Goal: Information Seeking & Learning: Learn about a topic

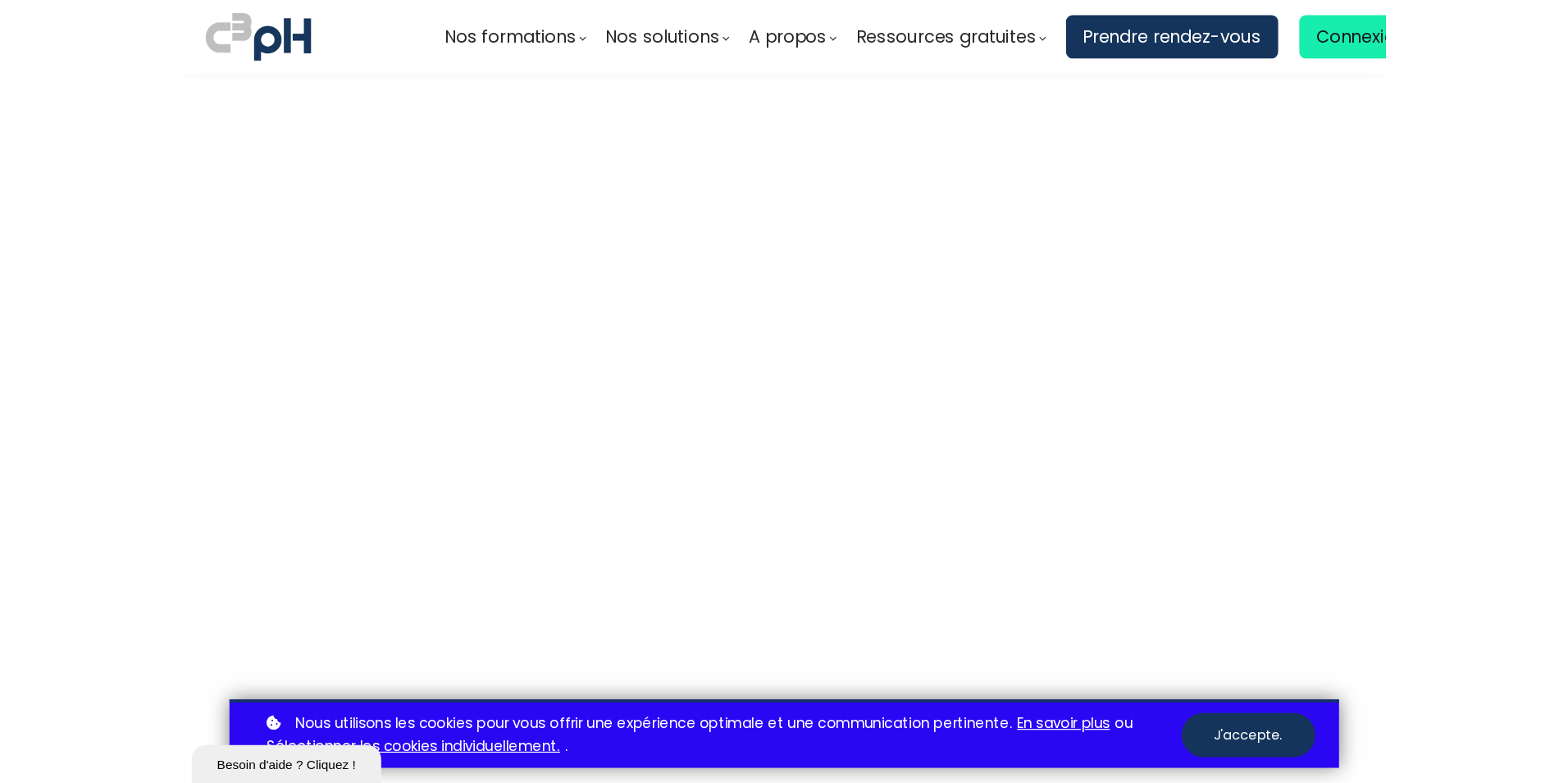
scroll to position [4233, 0]
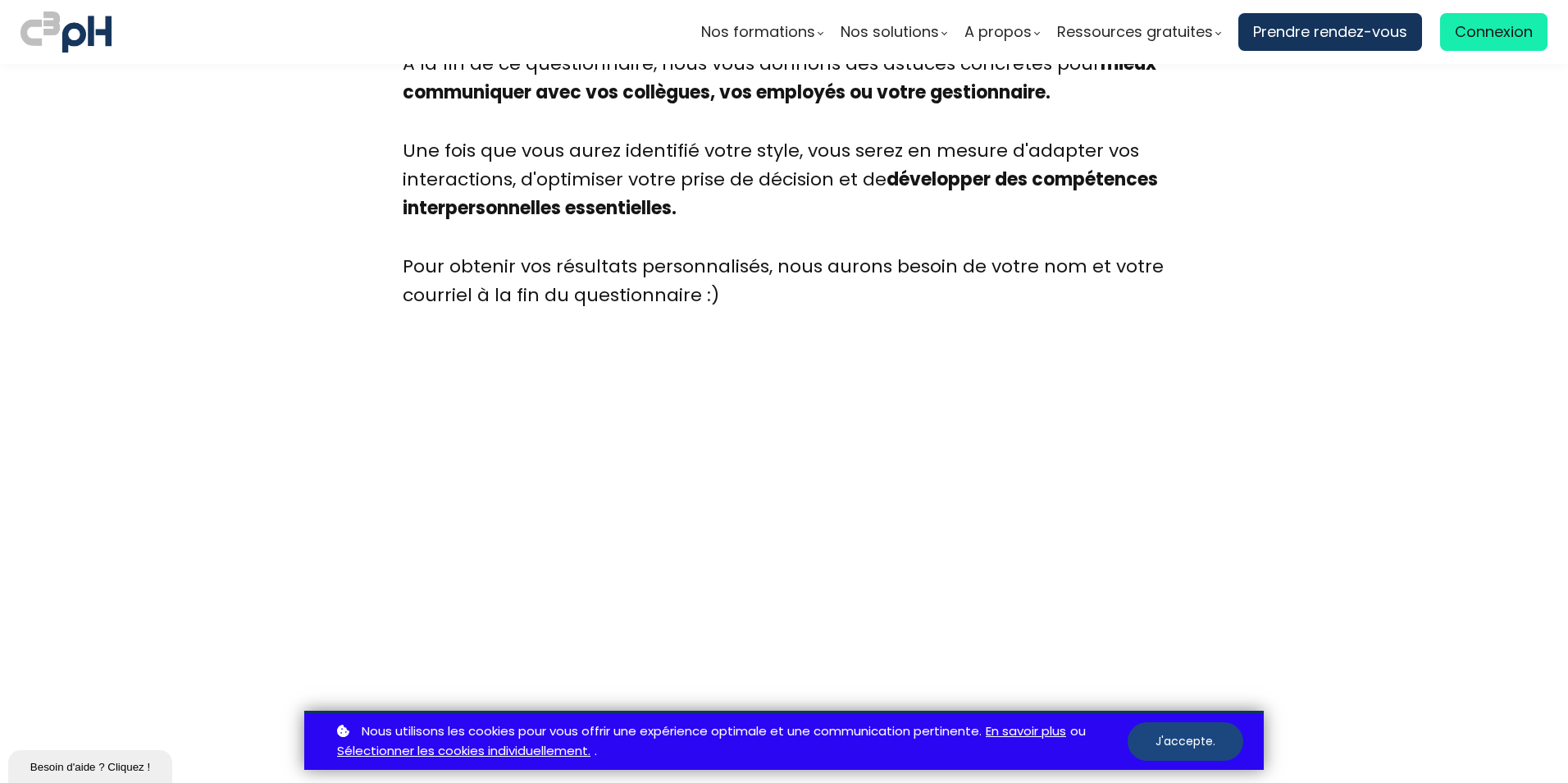
click at [1040, 676] on button "J'accepte." at bounding box center [1185, 741] width 116 height 38
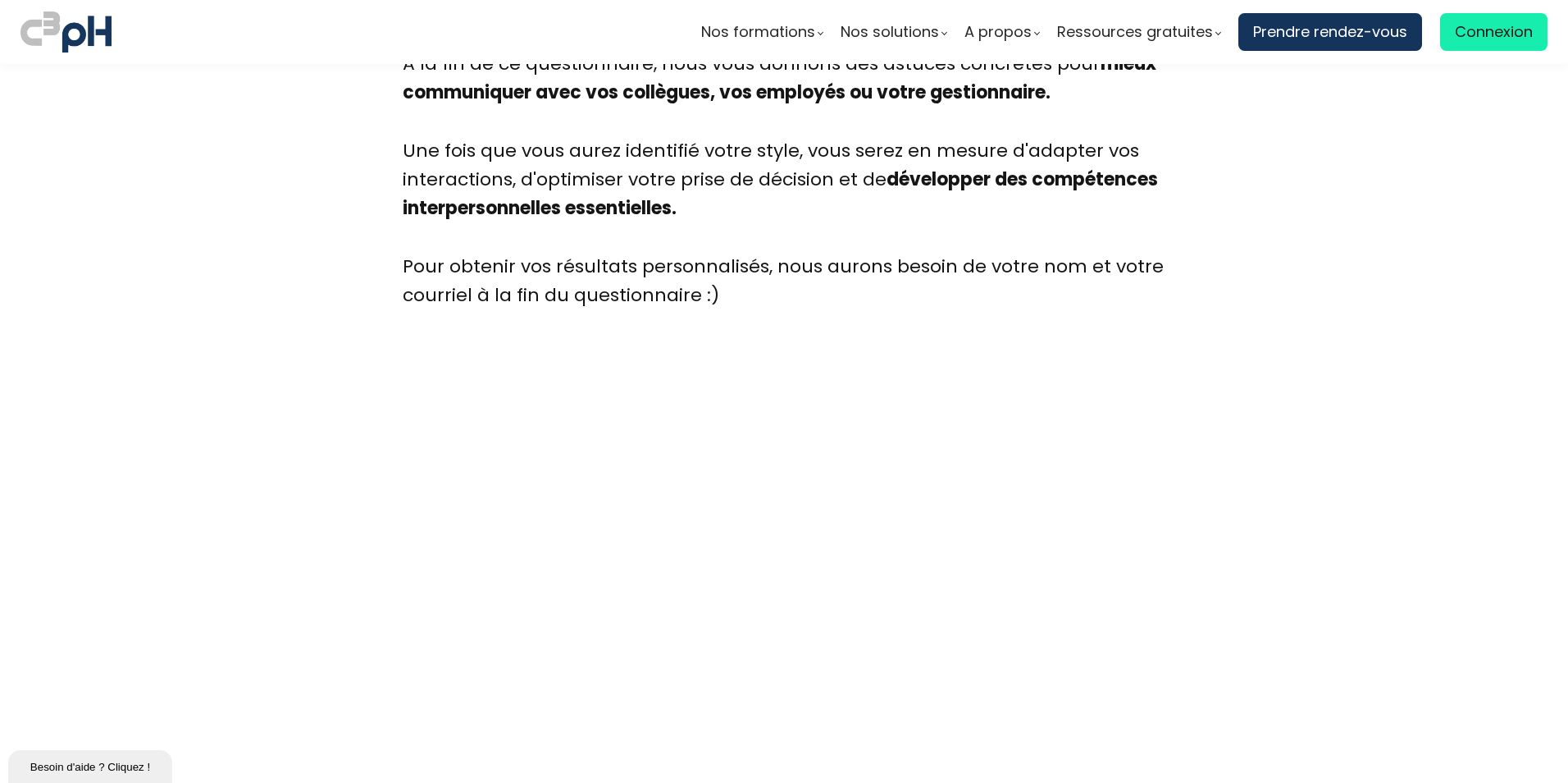
scroll to position [4396, 0]
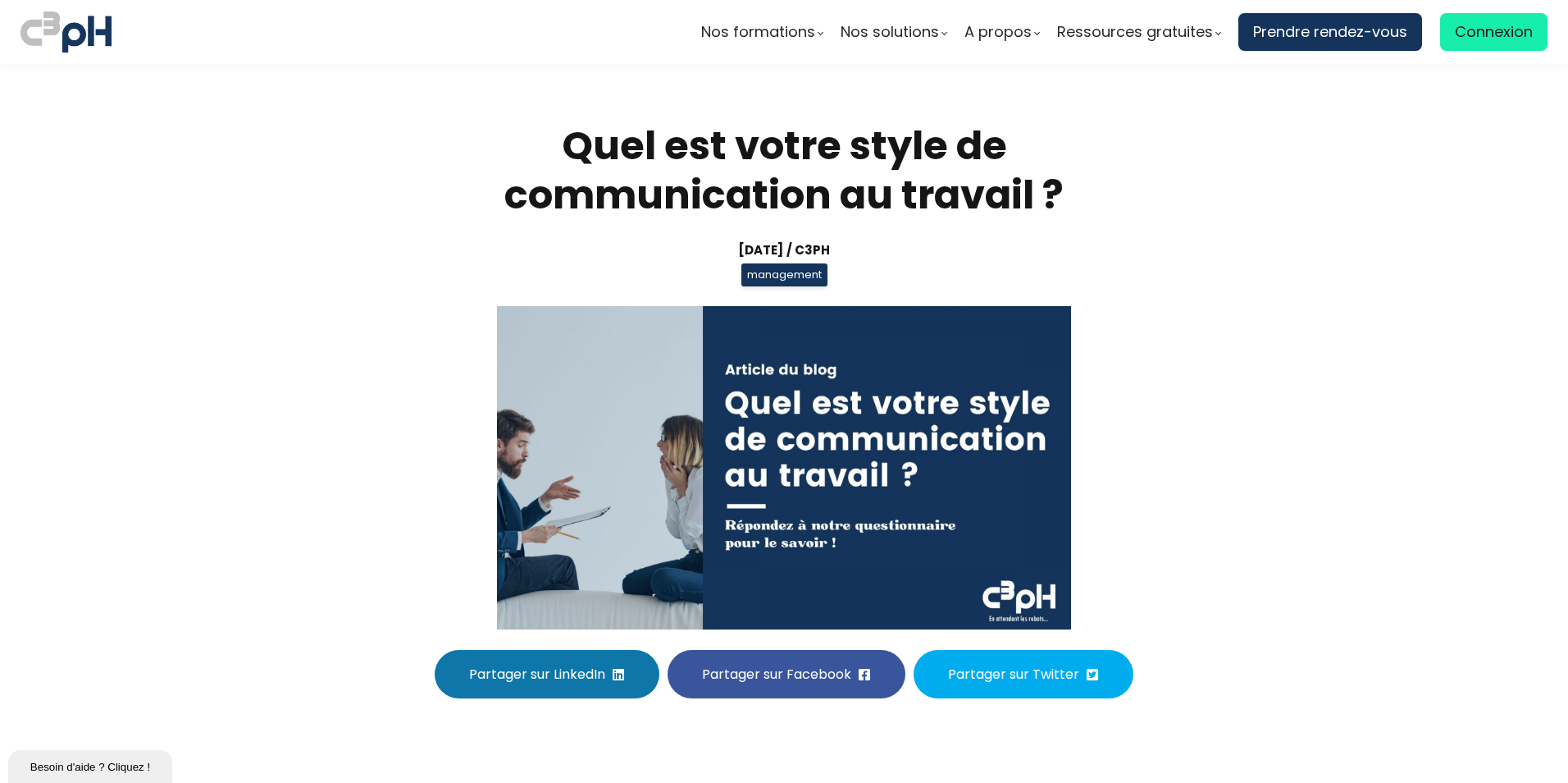
scroll to position [328, 0]
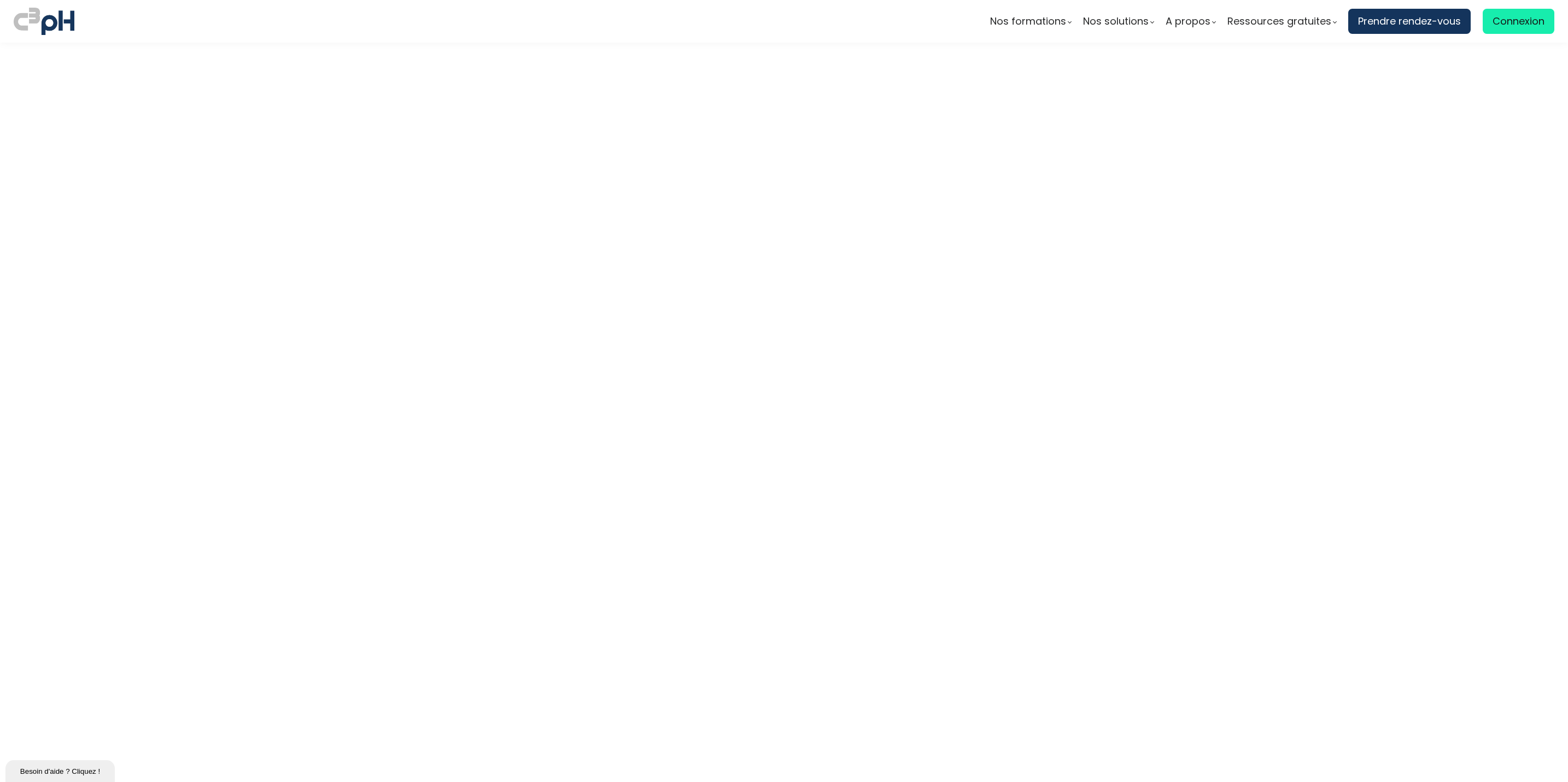
scroll to position [4237, 0]
